Goal: Check status: Check status

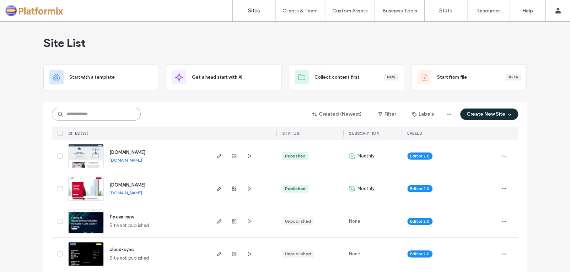
click at [81, 110] on input at bounding box center [96, 114] width 89 height 13
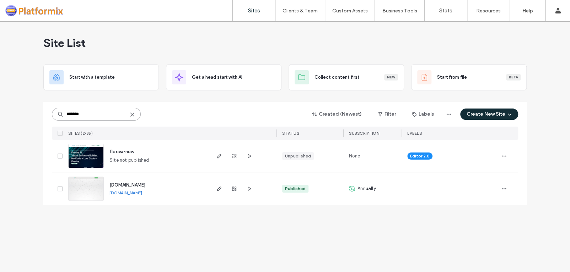
type input "*******"
click at [87, 194] on img at bounding box center [86, 201] width 35 height 48
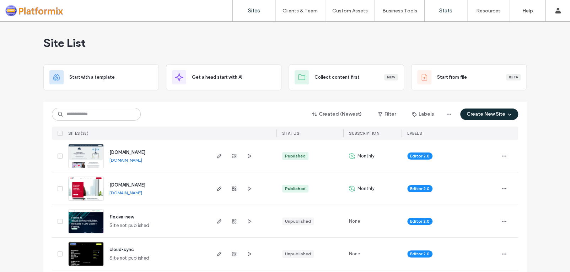
drag, startPoint x: 0, startPoint y: 0, endPoint x: 441, endPoint y: 9, distance: 440.7
click at [441, 9] on label "Stats" at bounding box center [445, 10] width 13 height 6
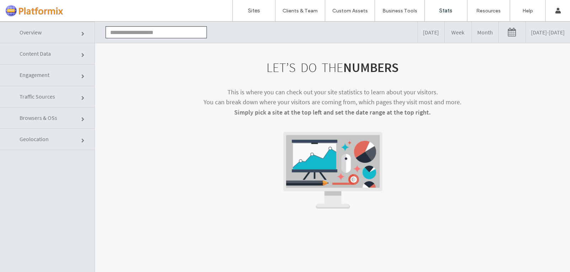
click at [127, 31] on input "text" at bounding box center [155, 32] width 101 height 12
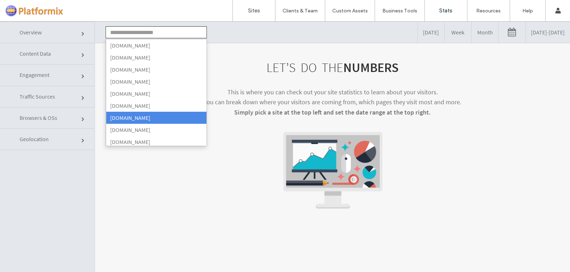
click at [122, 118] on li "www.flexiva.co.uk" at bounding box center [156, 118] width 100 height 12
type input "**********"
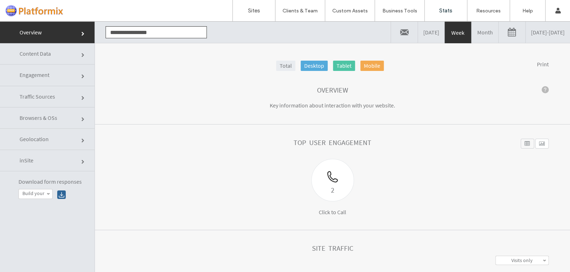
click at [64, 77] on link "Engagement" at bounding box center [47, 75] width 94 height 21
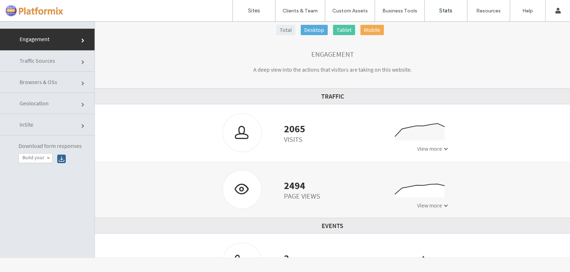
click at [21, 124] on span "inSite" at bounding box center [27, 124] width 14 height 7
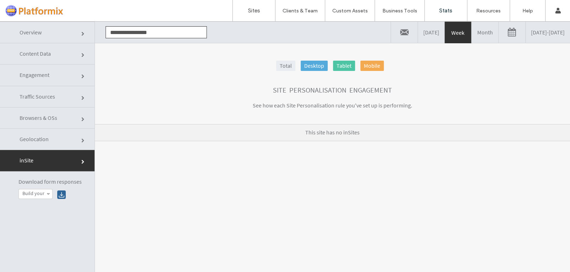
click at [34, 36] on link "Overview" at bounding box center [47, 33] width 94 height 22
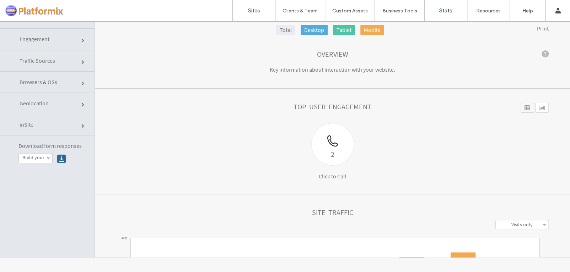
click at [66, 60] on link "Traffic Sources" at bounding box center [47, 60] width 94 height 21
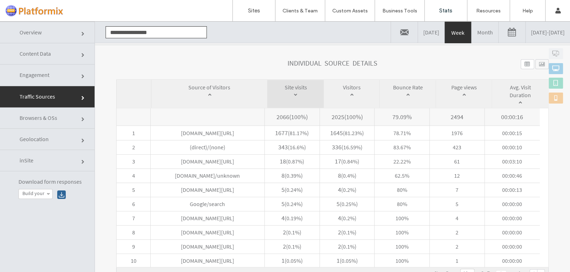
click at [43, 123] on link "Browsers & OSs" at bounding box center [47, 118] width 94 height 21
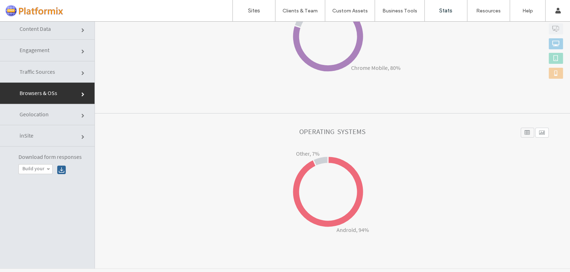
scroll to position [36, 0]
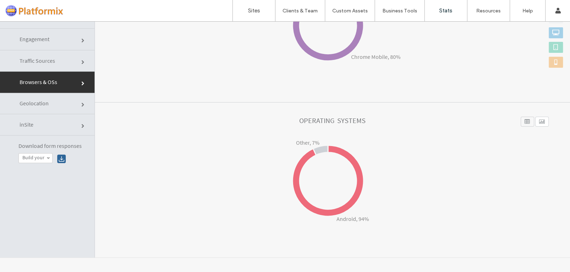
click at [54, 110] on link "Geolocation" at bounding box center [47, 103] width 94 height 21
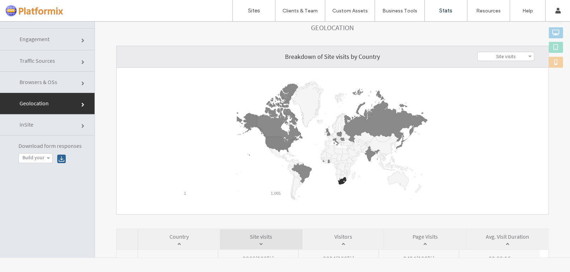
scroll to position [0, 0]
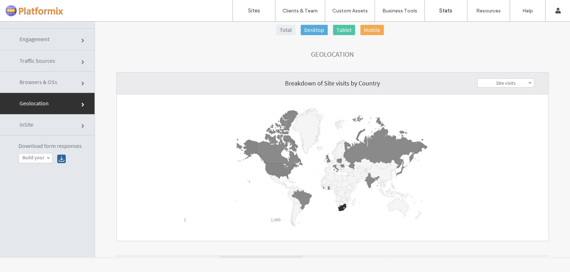
click at [16, 66] on link "Traffic Sources" at bounding box center [47, 60] width 94 height 21
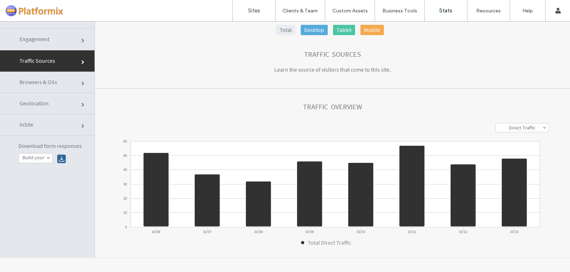
click at [20, 39] on span "Engagement" at bounding box center [35, 39] width 30 height 7
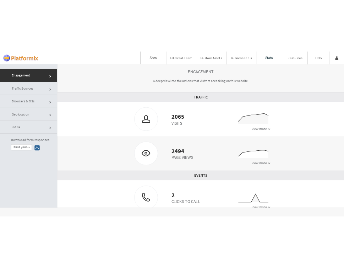
scroll to position [32, 0]
